Goal: Find specific page/section: Find specific page/section

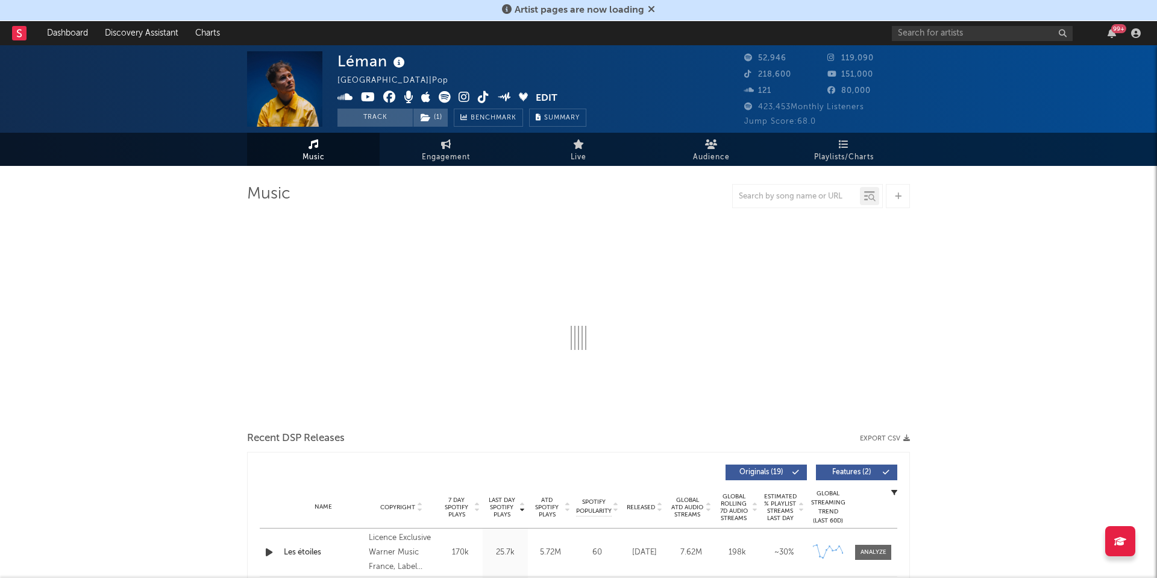
select select "6m"
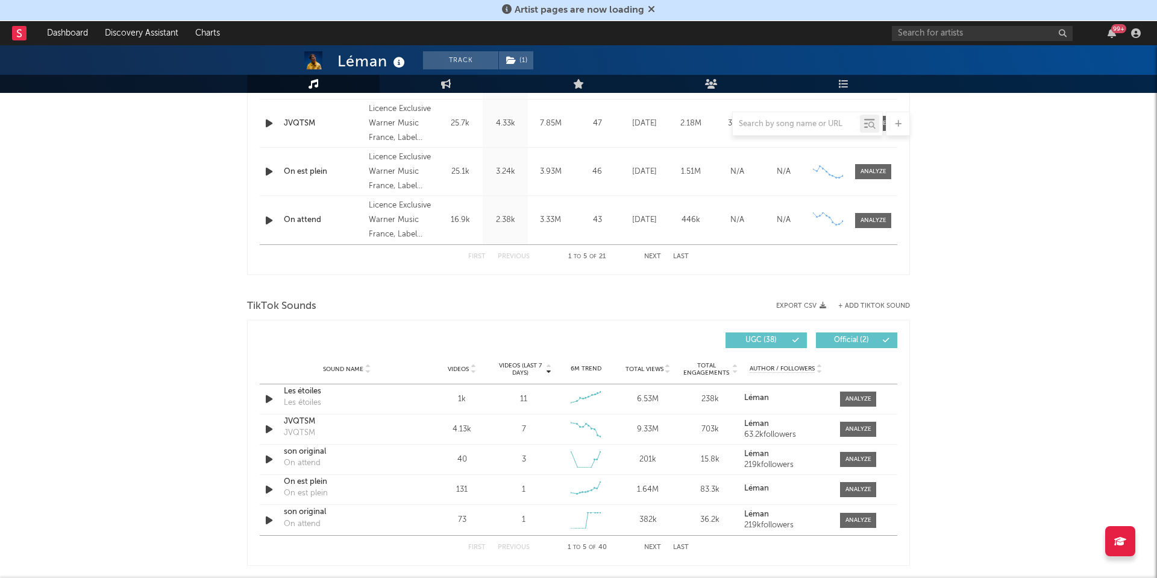
scroll to position [611, 0]
